Goal: Transaction & Acquisition: Purchase product/service

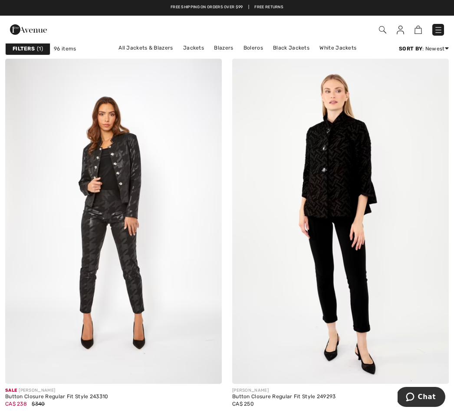
scroll to position [100, 0]
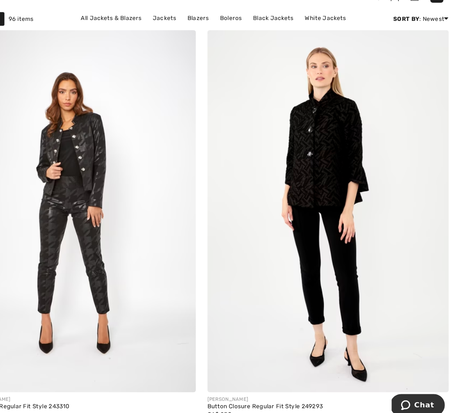
click at [283, 203] on img at bounding box center [340, 222] width 217 height 325
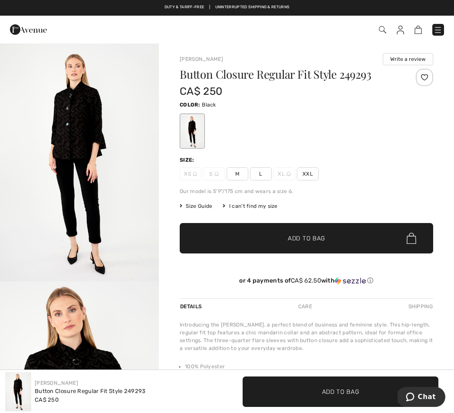
click at [262, 173] on span "L" at bounding box center [261, 173] width 22 height 13
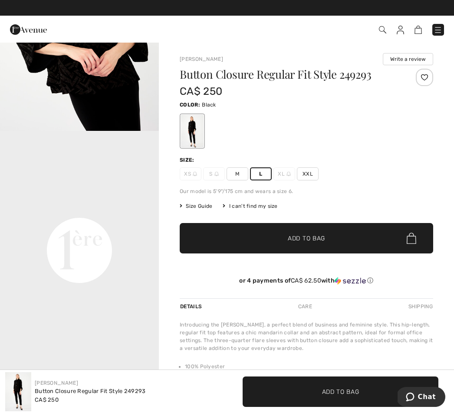
scroll to position [411, 0]
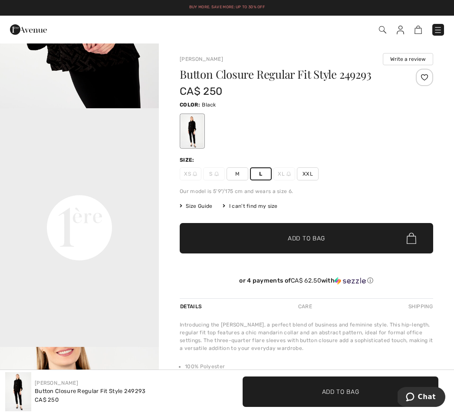
click at [84, 188] on video "Your browser does not support the video tag." at bounding box center [79, 147] width 159 height 79
click at [276, 239] on span "✔ Added to Bag" at bounding box center [293, 238] width 53 height 9
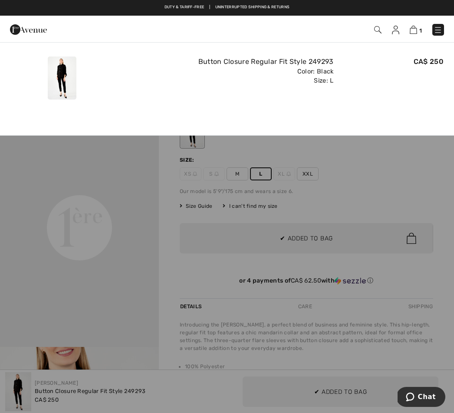
scroll to position [0, 0]
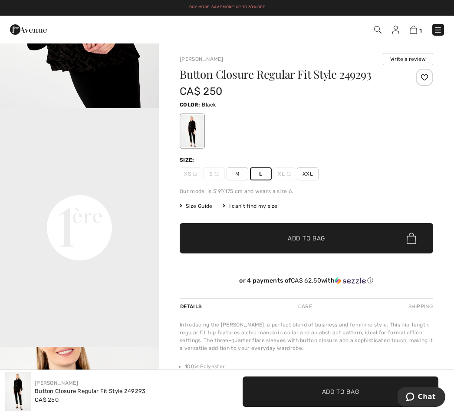
click at [414, 27] on img at bounding box center [413, 30] width 7 height 8
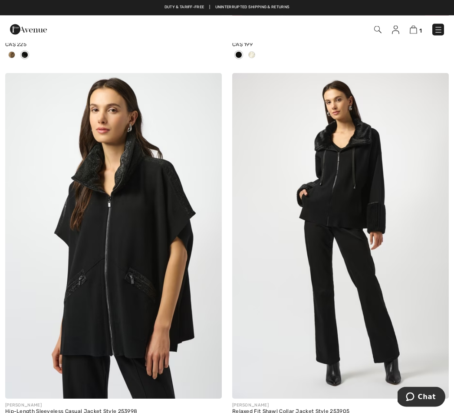
scroll to position [6560, 0]
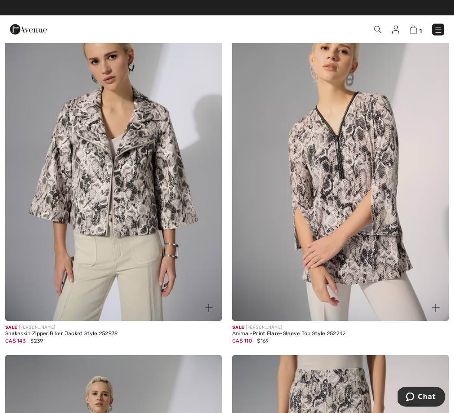
scroll to position [1251, 0]
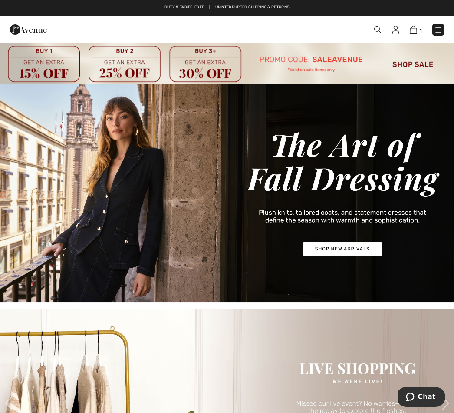
click at [417, 31] on img at bounding box center [413, 30] width 7 height 8
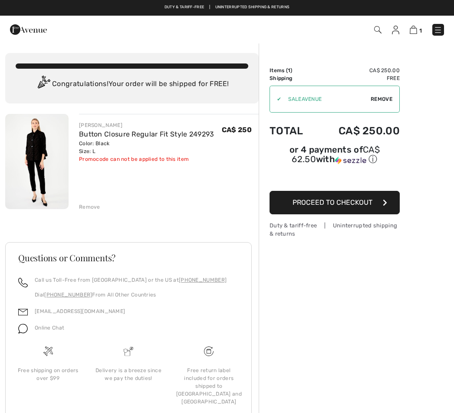
click at [56, 152] on img at bounding box center [36, 161] width 63 height 95
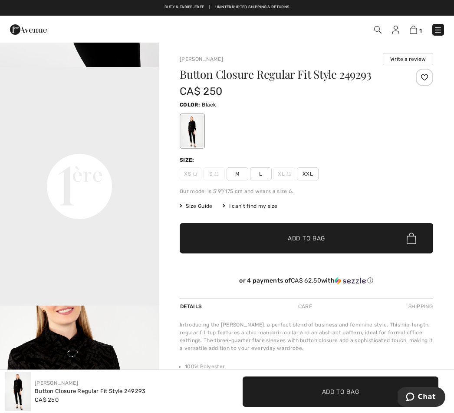
scroll to position [457, 0]
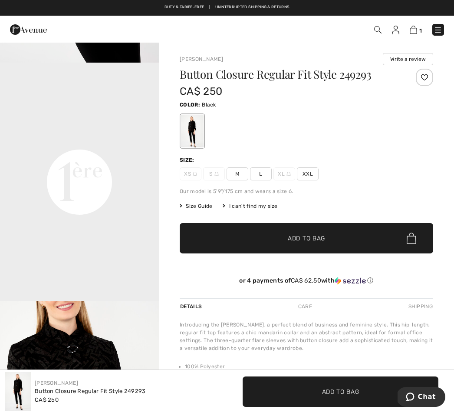
click at [78, 142] on video "Your browser does not support the video tag." at bounding box center [79, 102] width 159 height 79
click at [81, 142] on video "Your browser does not support the video tag." at bounding box center [79, 102] width 159 height 79
